Goal: Communication & Community: Connect with others

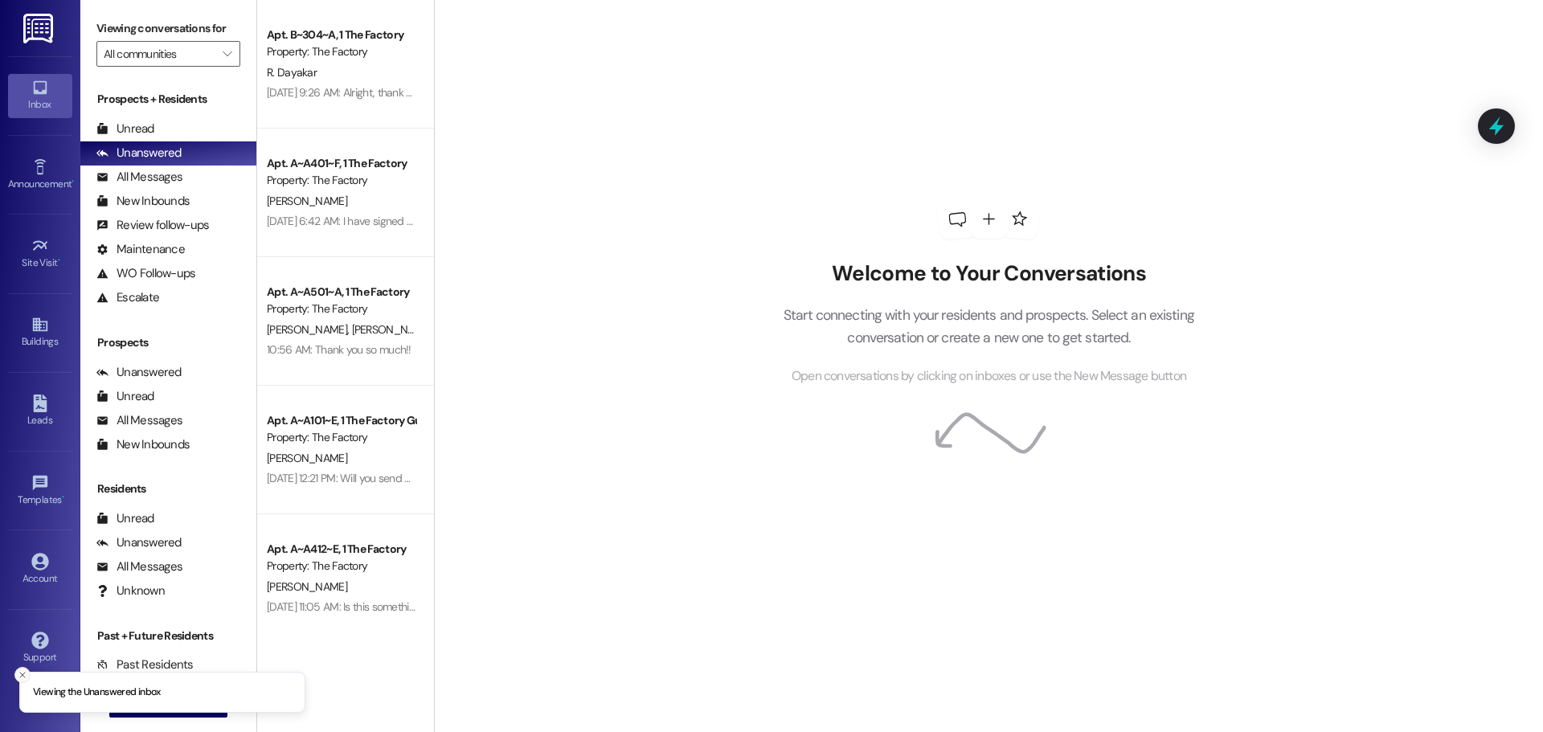
click at [18, 673] on icon "Close toast" at bounding box center [23, 675] width 10 height 10
click at [129, 703] on icon "" at bounding box center [132, 704] width 12 height 13
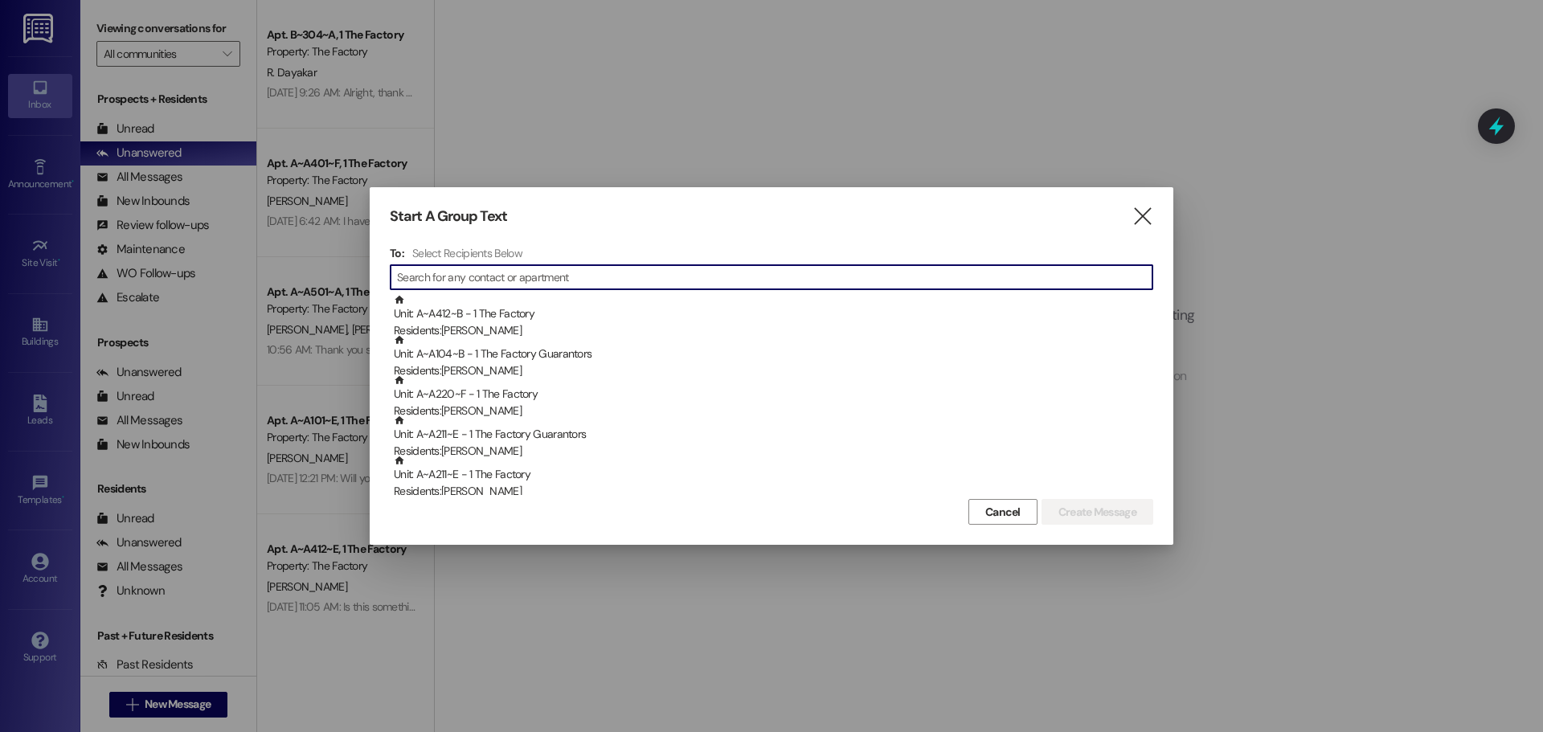
click at [492, 280] on input at bounding box center [774, 277] width 755 height 22
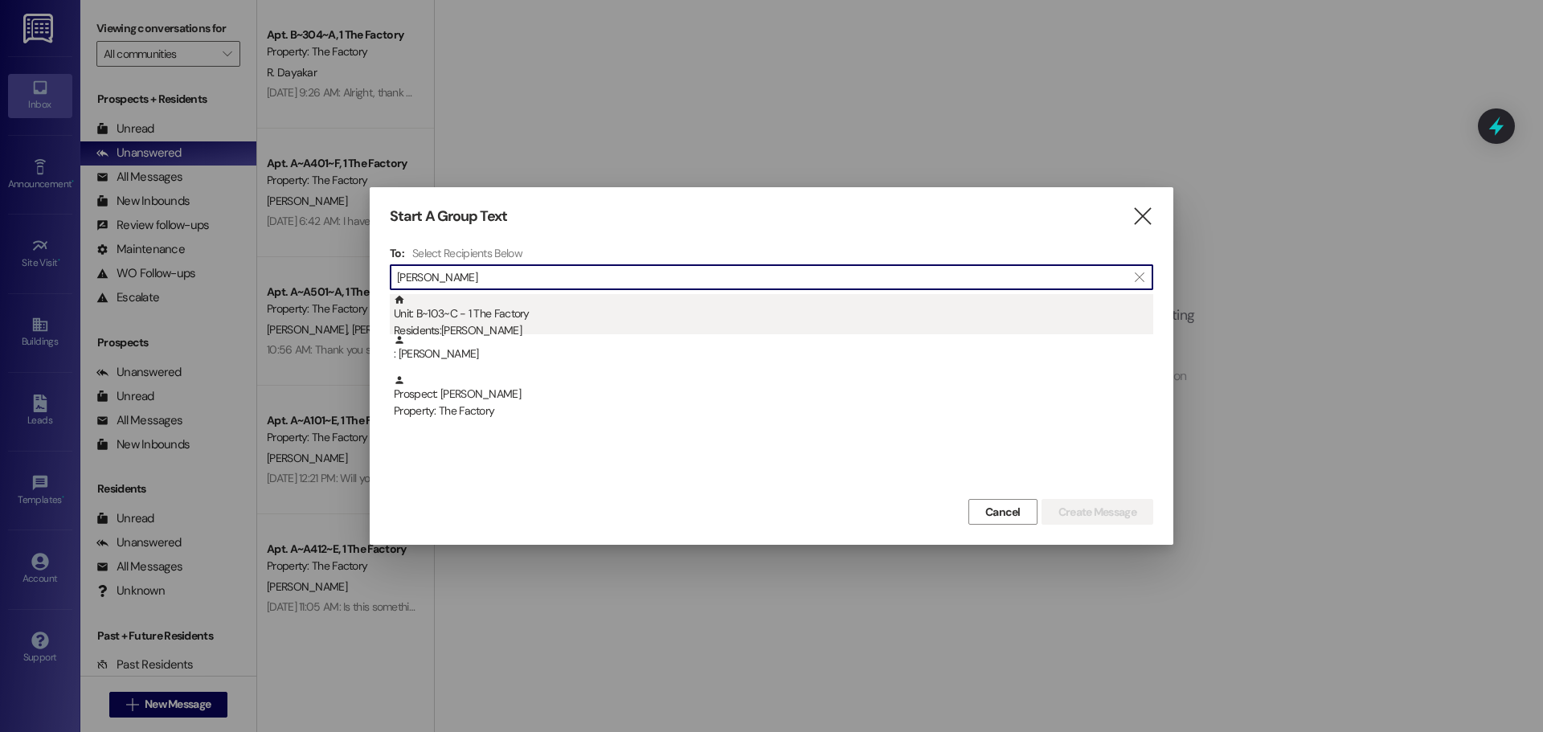
type input "[PERSON_NAME]"
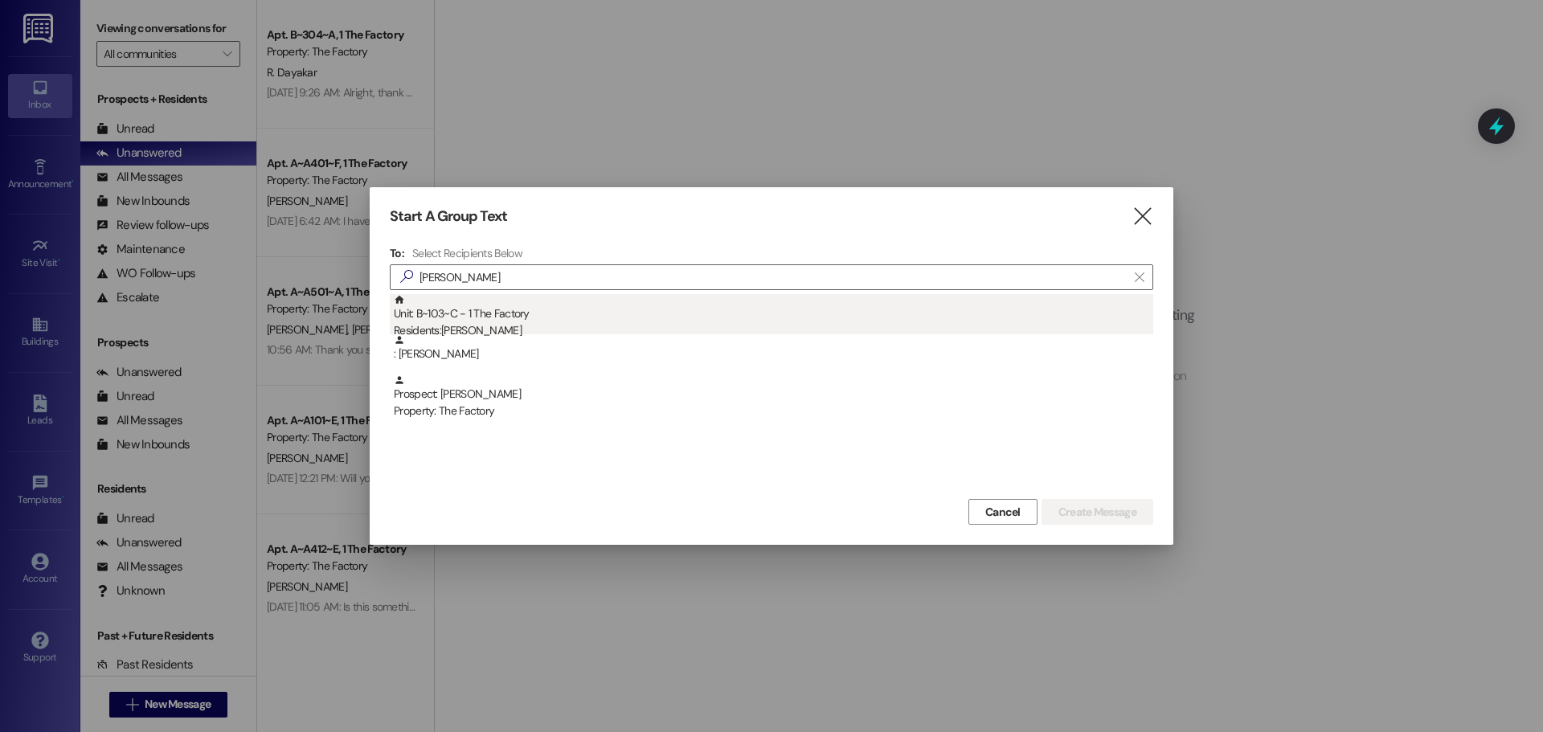
click at [475, 324] on div "Residents: [PERSON_NAME]" at bounding box center [773, 330] width 759 height 17
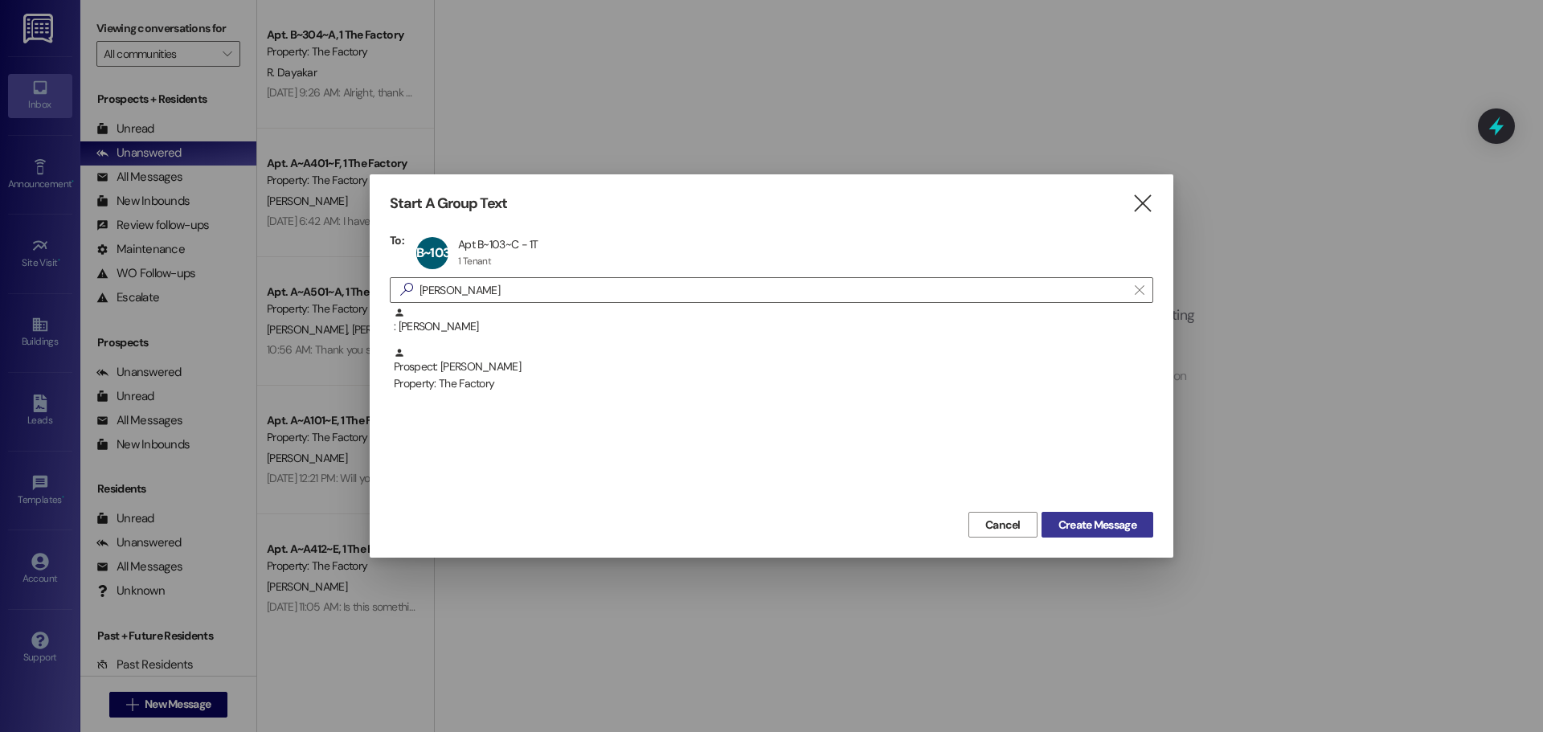
click at [1082, 525] on span "Create Message" at bounding box center [1097, 525] width 78 height 17
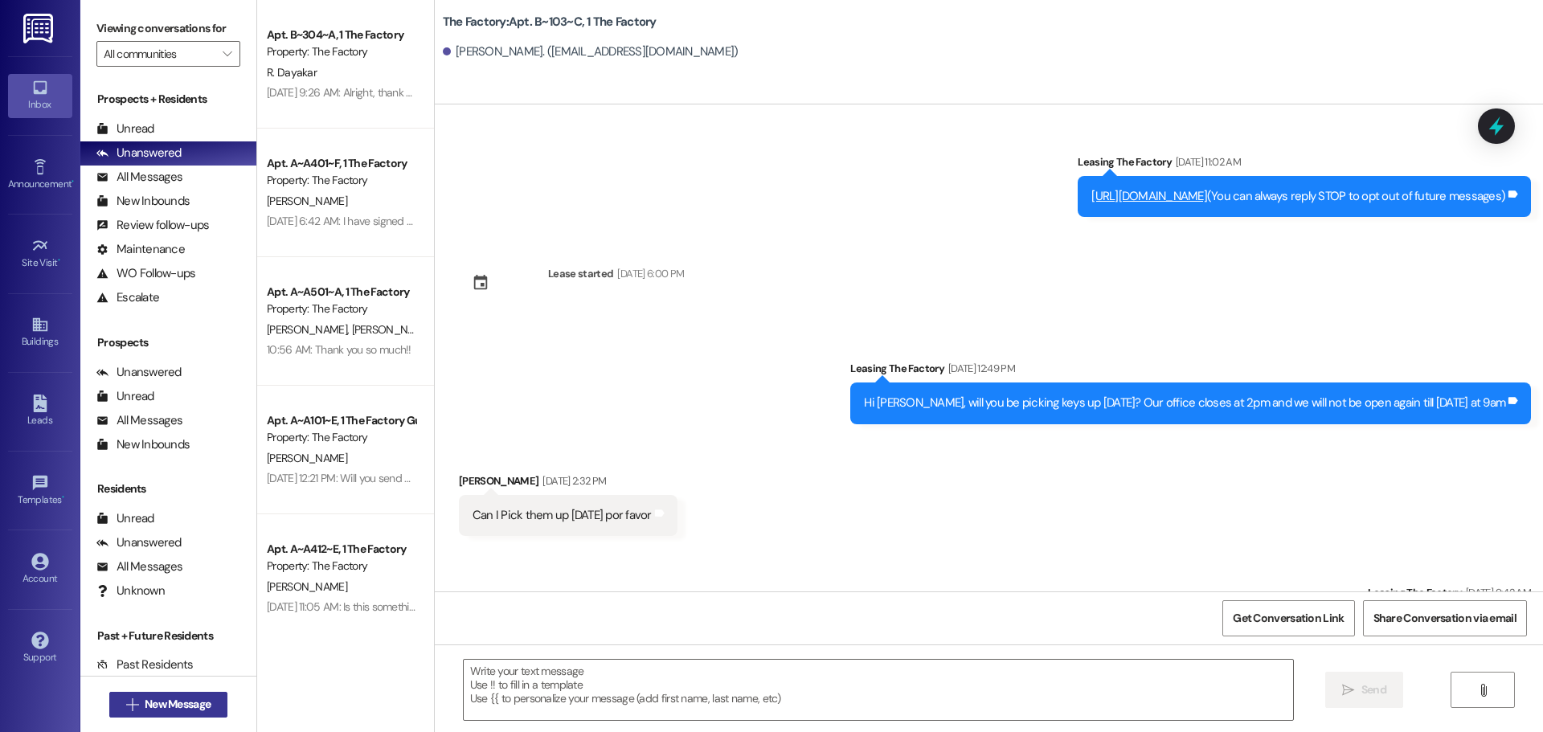
click at [164, 710] on span "New Message" at bounding box center [178, 704] width 66 height 17
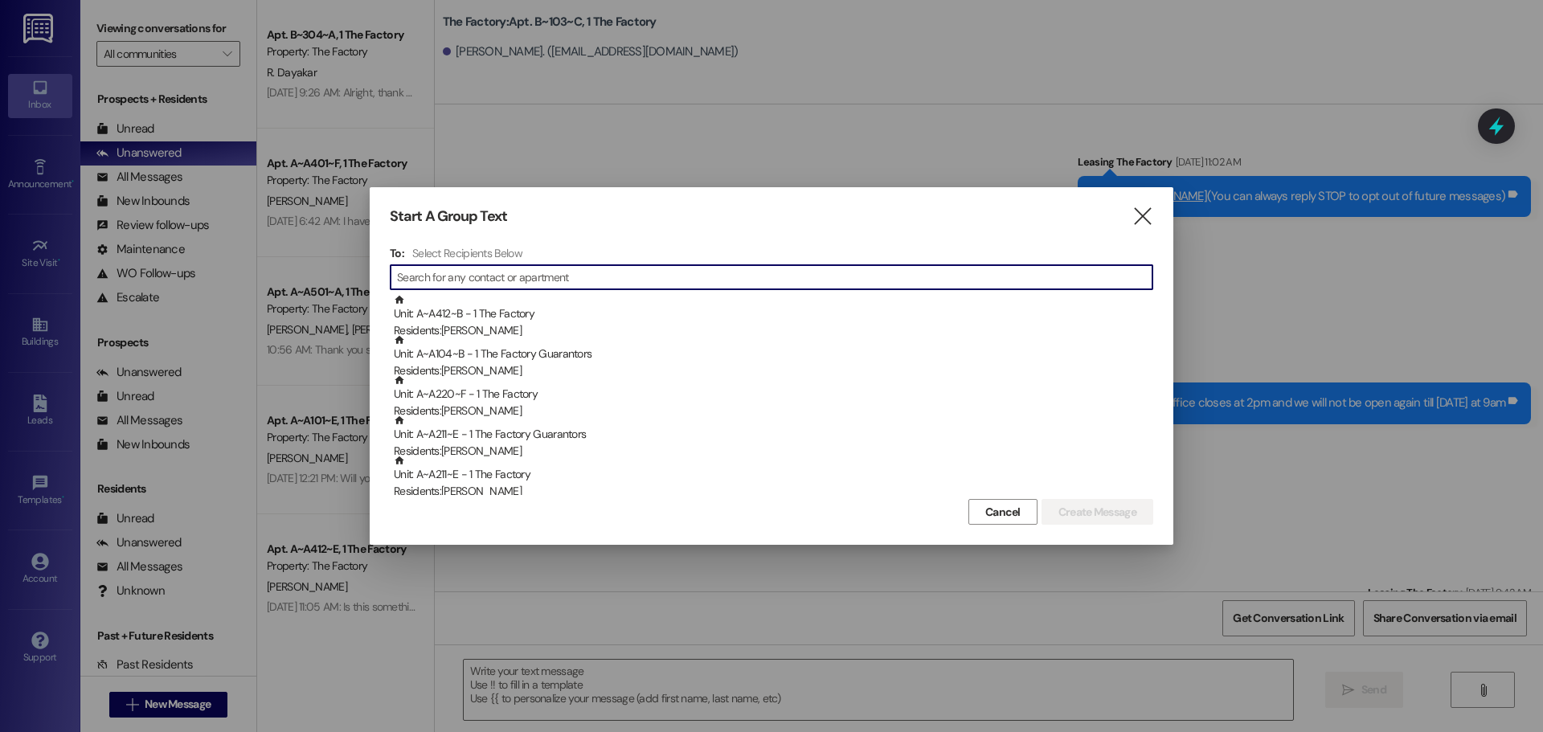
click at [460, 272] on input at bounding box center [774, 277] width 755 height 22
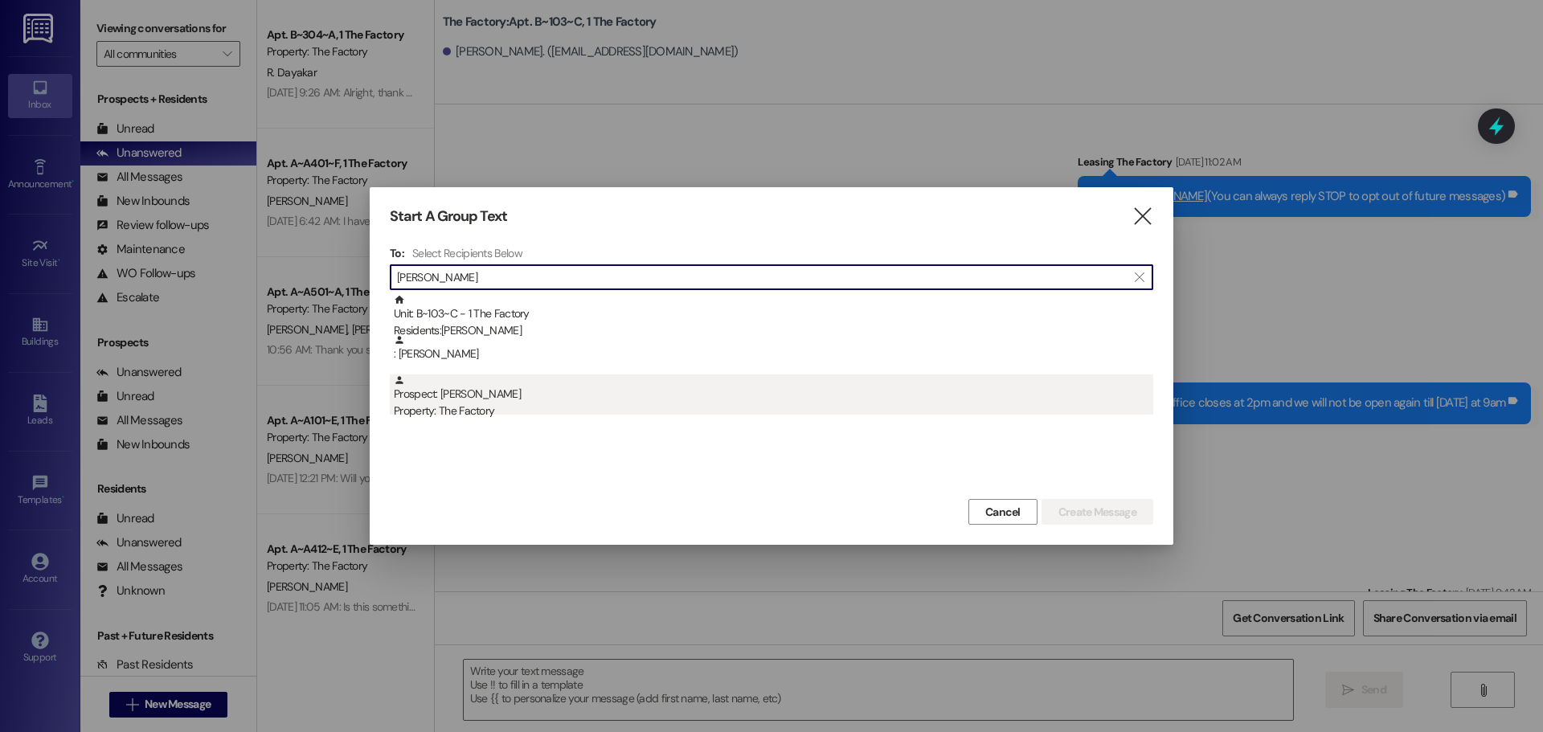
type input "[PERSON_NAME]"
click at [439, 399] on div "Prospect: [PERSON_NAME] Property: The Factory" at bounding box center [773, 397] width 759 height 46
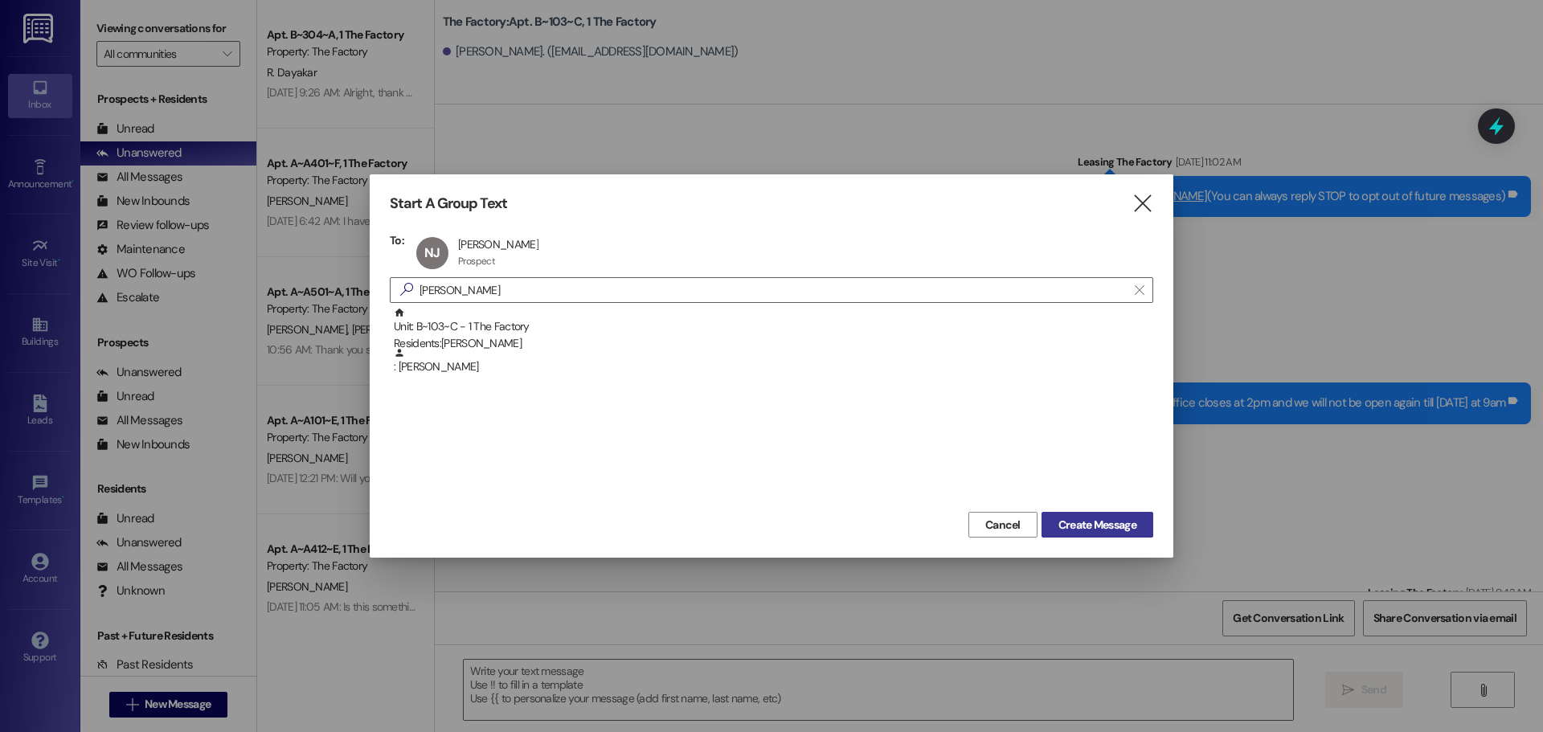
click at [1118, 521] on span "Create Message" at bounding box center [1097, 525] width 78 height 17
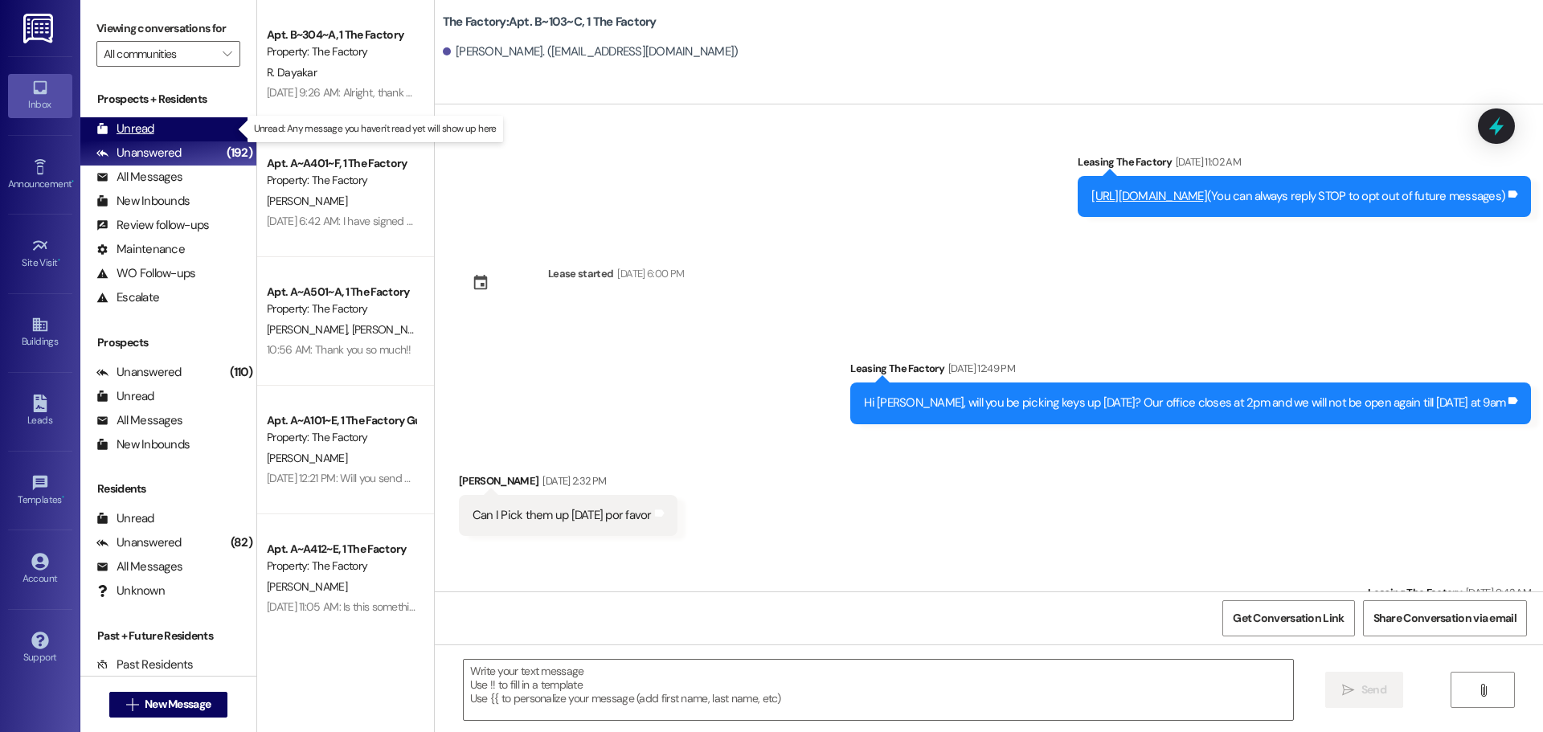
click at [143, 126] on div "Unread" at bounding box center [125, 129] width 58 height 17
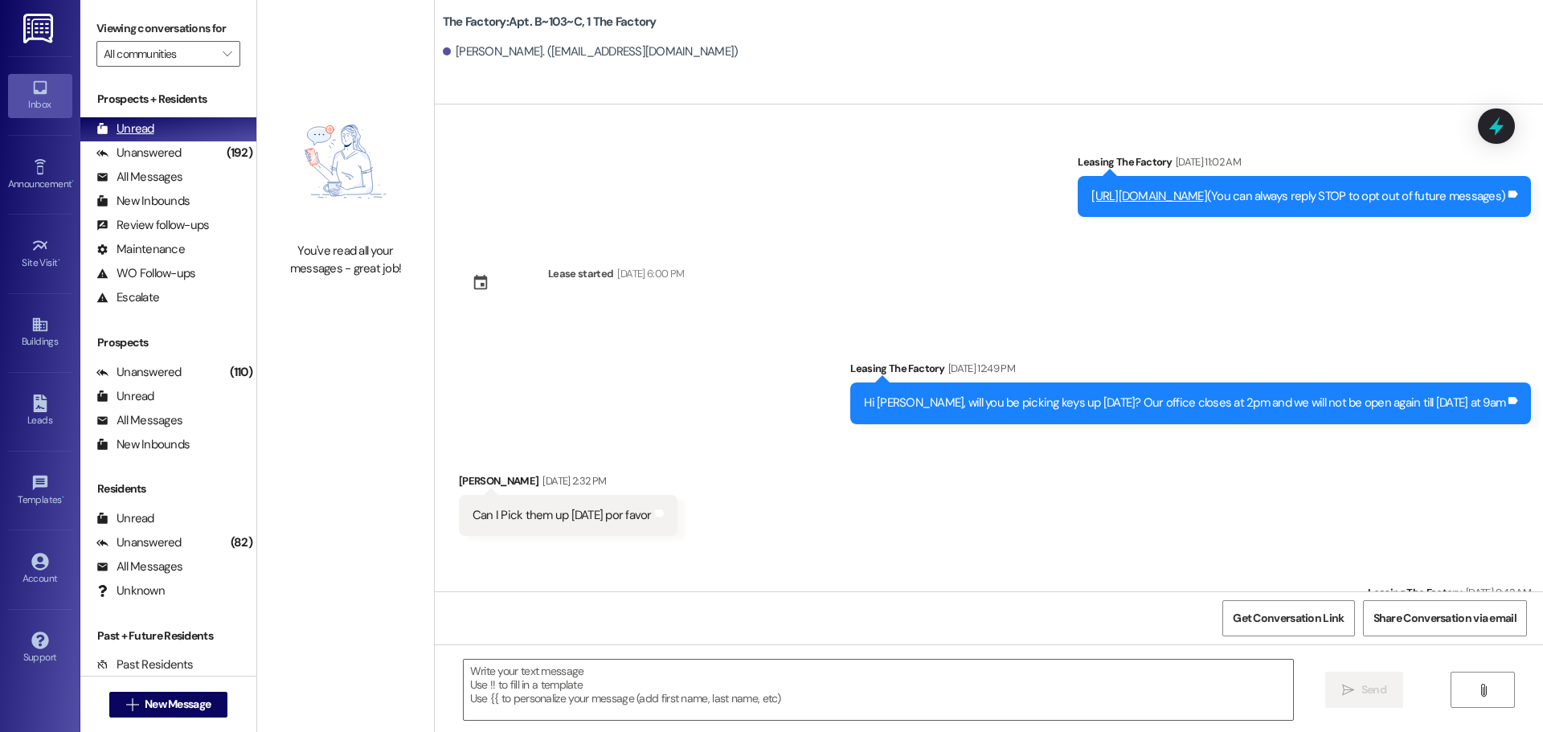
scroll to position [181, 0]
